Goal: Task Accomplishment & Management: Manage account settings

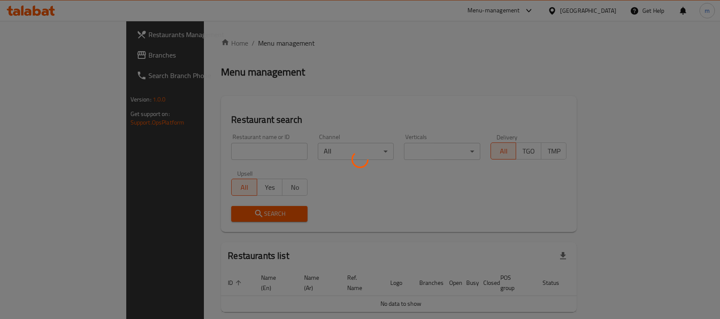
scroll to position [21, 0]
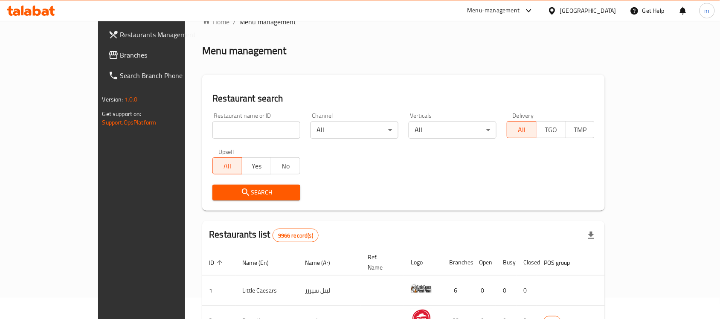
click at [212, 131] on input "search" at bounding box center [256, 130] width 88 height 17
click at [120, 53] on span "Branches" at bounding box center [165, 55] width 91 height 10
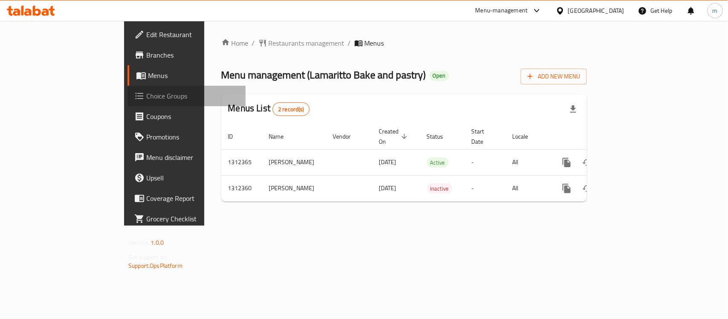
click at [146, 91] on span "Choice Groups" at bounding box center [192, 96] width 93 height 10
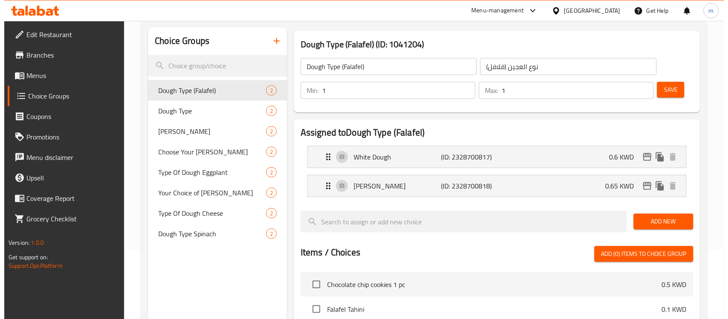
scroll to position [53, 0]
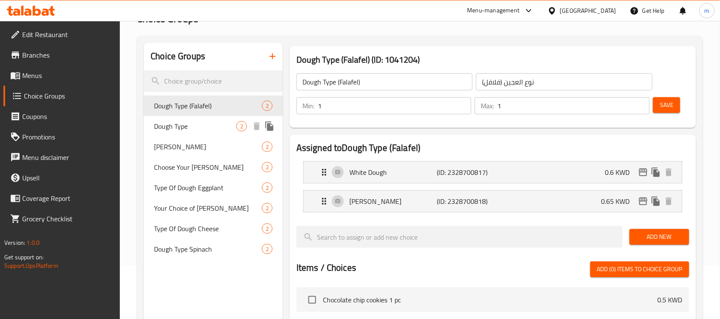
click at [170, 122] on span "Dough Type" at bounding box center [195, 126] width 82 height 10
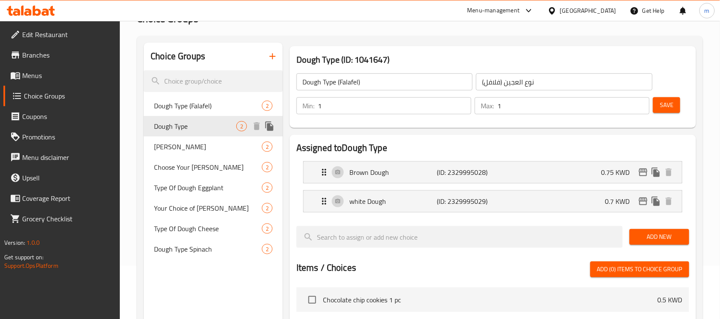
type input "Dough Type"
type input "نوع العجين"
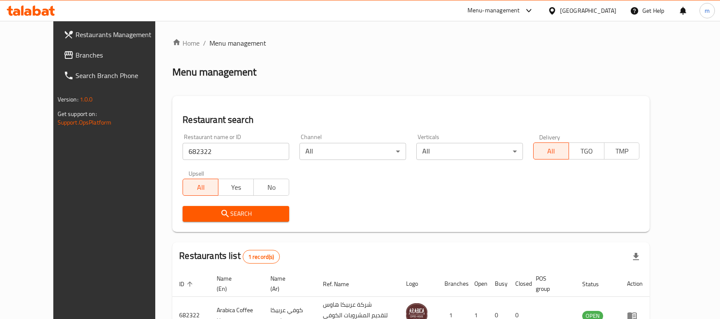
scroll to position [54, 0]
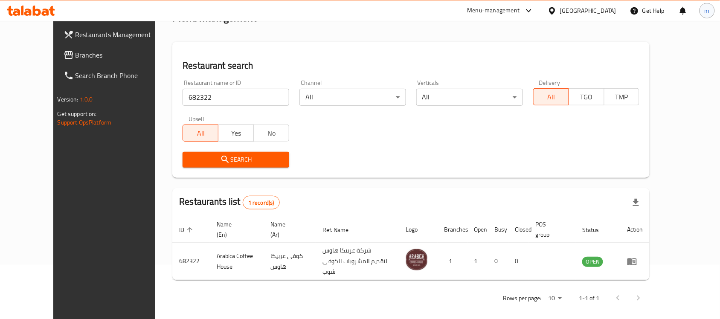
click at [710, 11] on div "m" at bounding box center [706, 10] width 15 height 15
click at [617, 94] on span "Logout" at bounding box center [611, 90] width 20 height 13
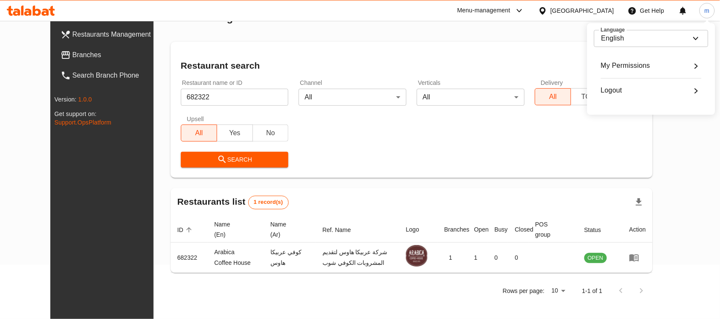
scroll to position [44, 0]
